Goal: Check status: Check status

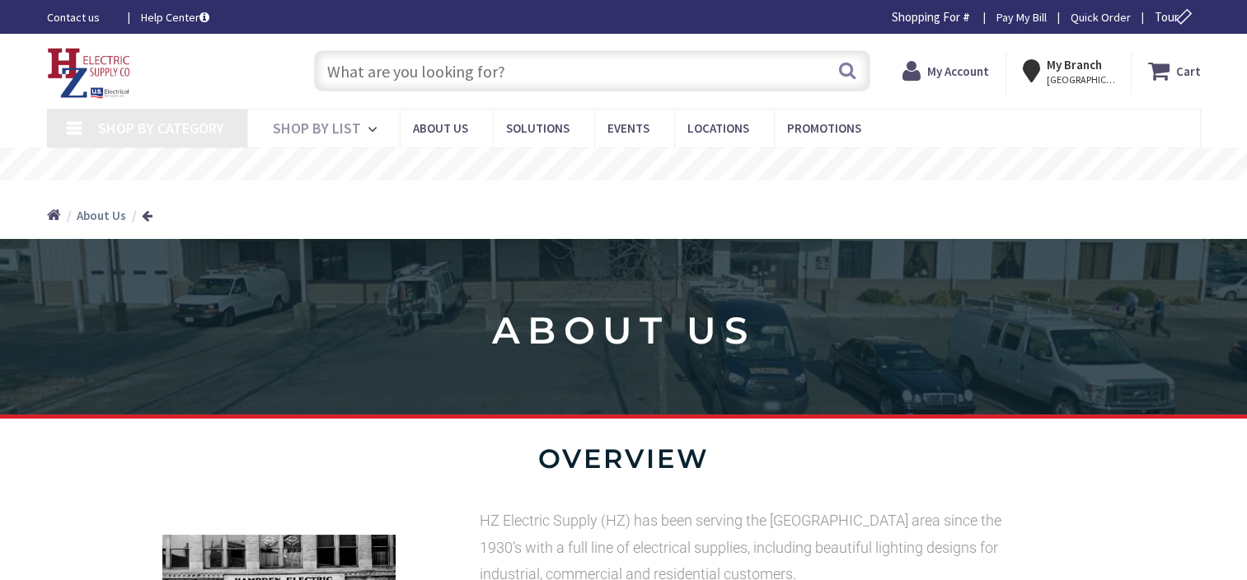
type input "[GEOGRAPHIC_DATA], [GEOGRAPHIC_DATA]"
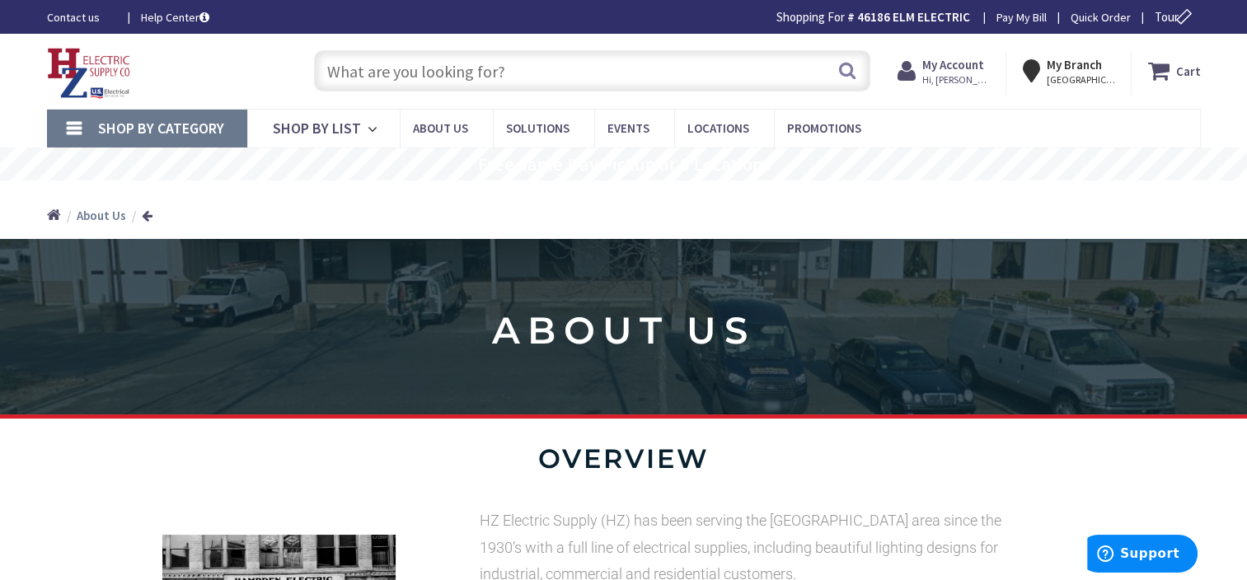
click at [959, 63] on strong "My Account" at bounding box center [953, 65] width 62 height 16
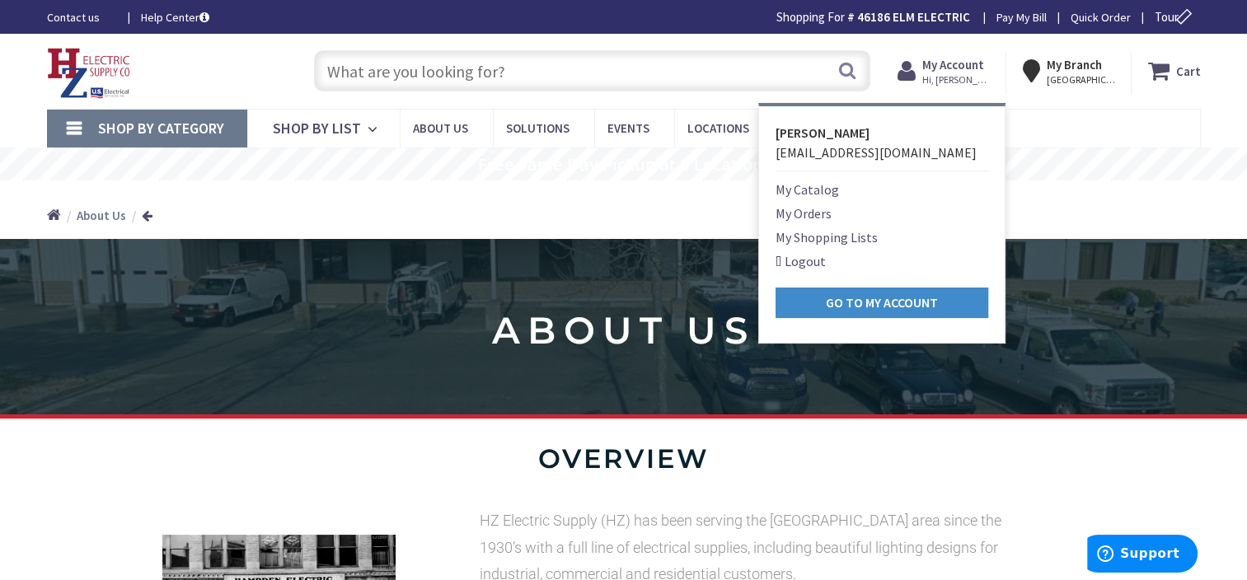
click at [812, 209] on link "My Orders" at bounding box center [803, 214] width 56 height 20
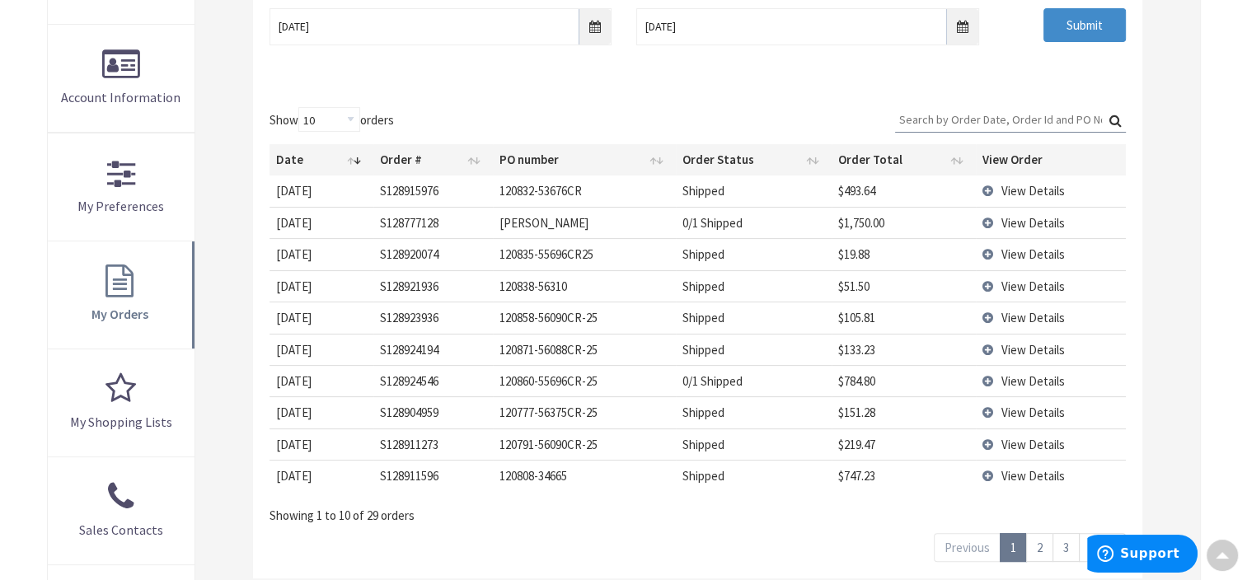
scroll to position [331, 0]
click at [1005, 312] on span "View Details" at bounding box center [1032, 316] width 63 height 16
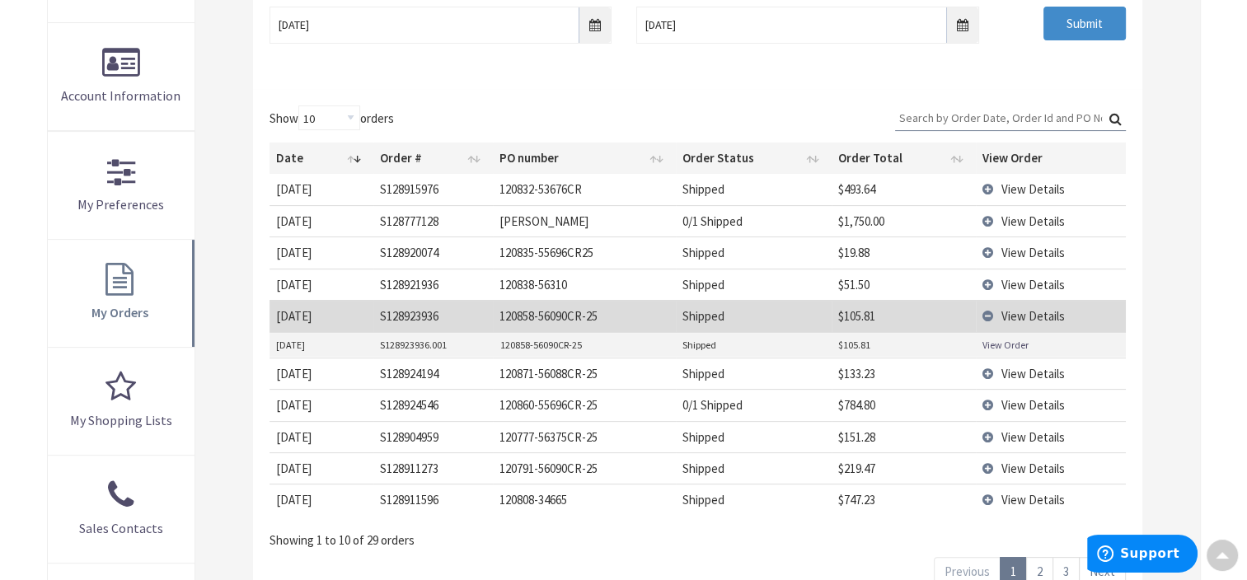
click at [997, 344] on link "View Order" at bounding box center [1005, 345] width 46 height 14
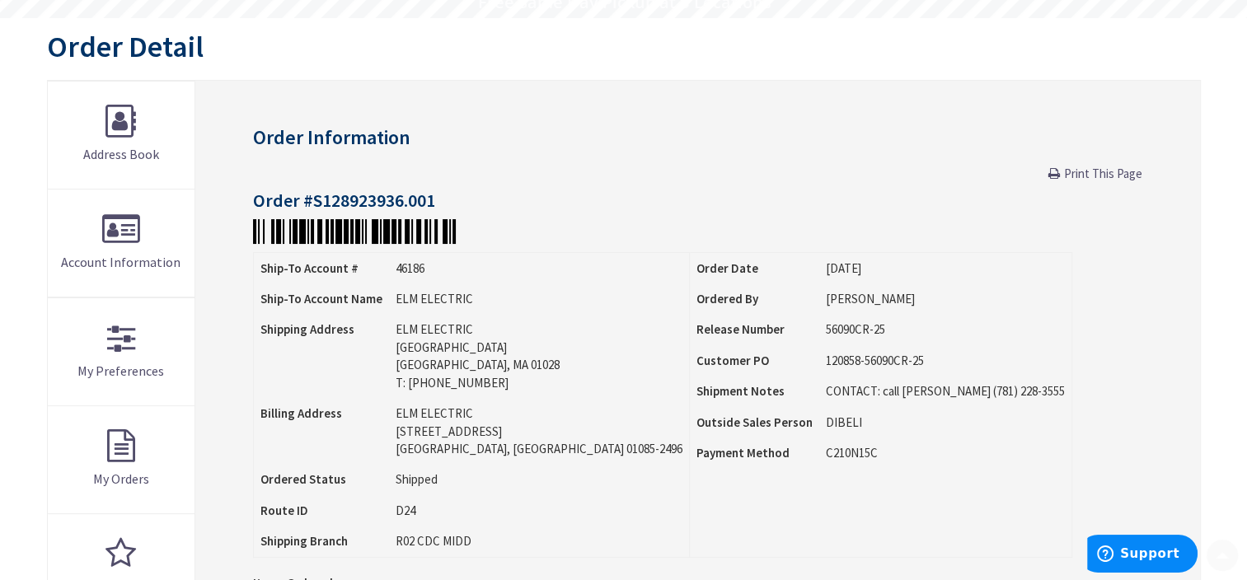
scroll to position [165, 0]
